Goal: Navigation & Orientation: Find specific page/section

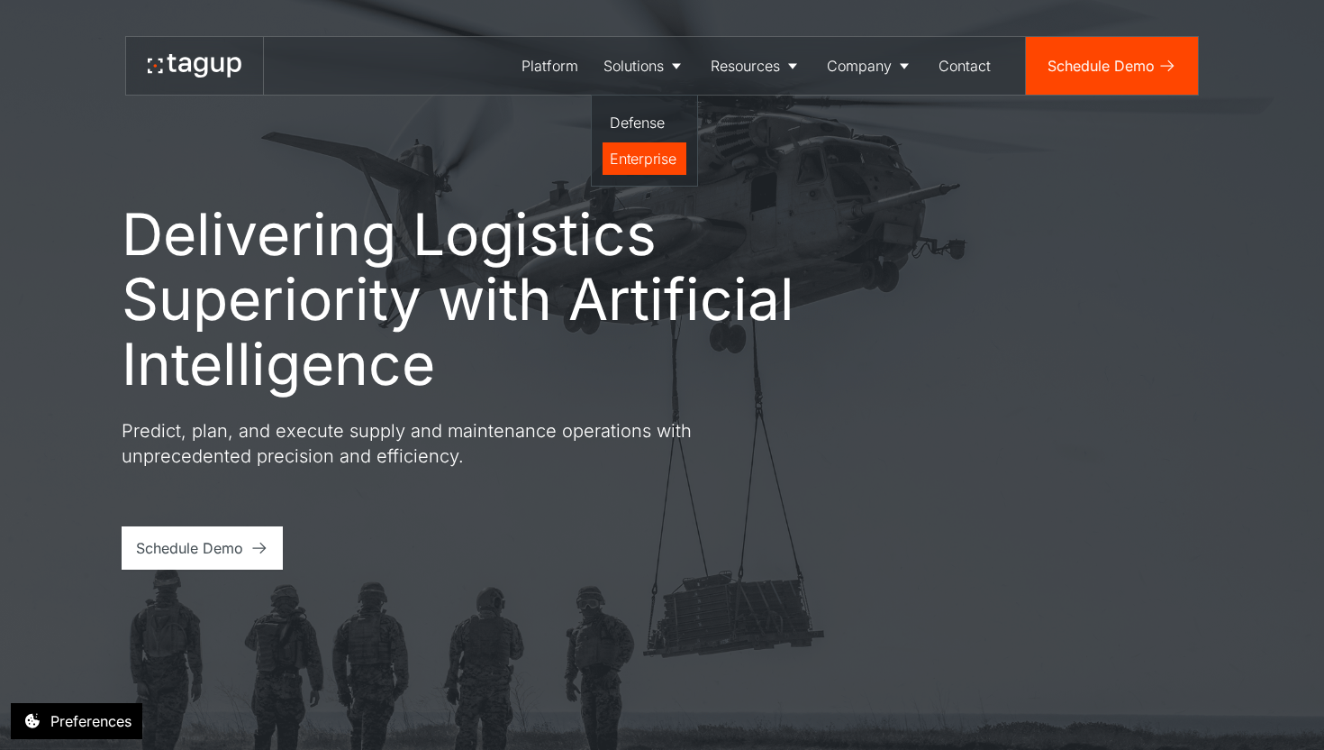
click at [612, 168] on div "Enterprise" at bounding box center [644, 159] width 69 height 22
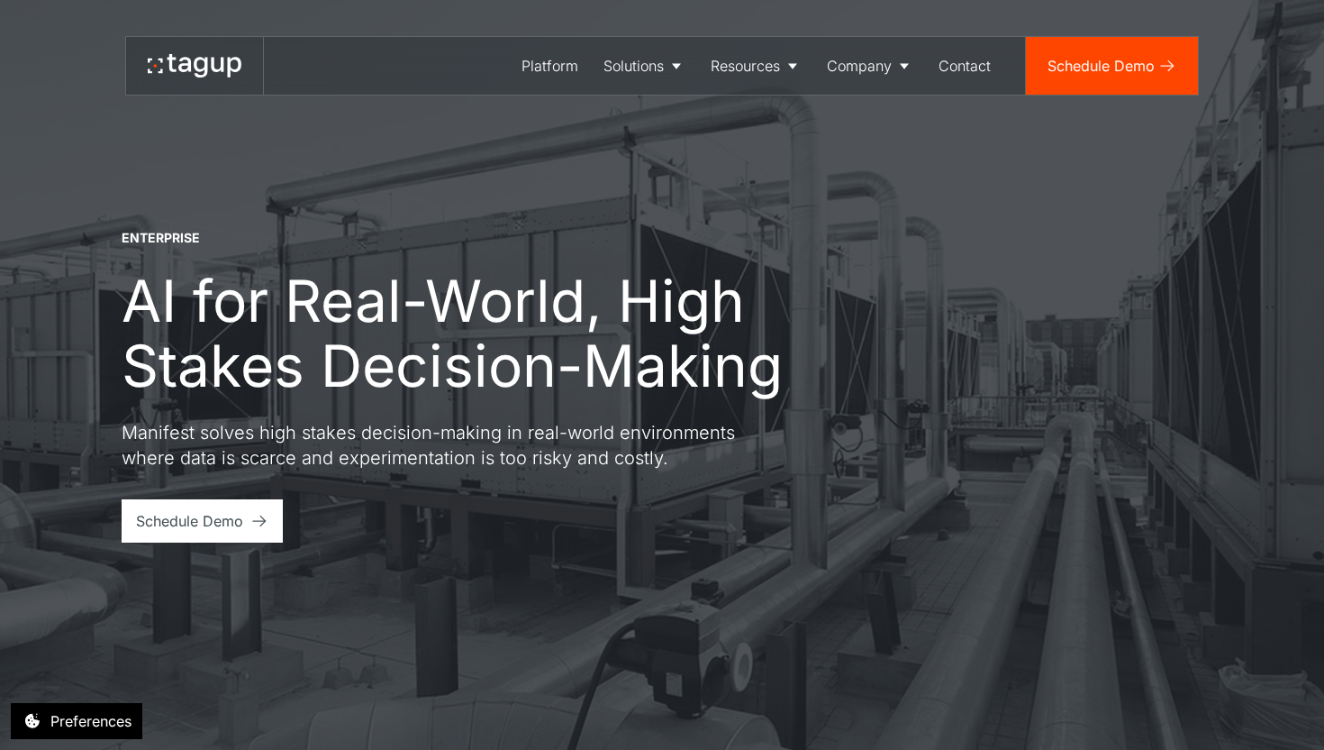
click at [183, 78] on div at bounding box center [195, 65] width 94 height 29
